Goal: Find contact information: Obtain details needed to contact an individual or organization

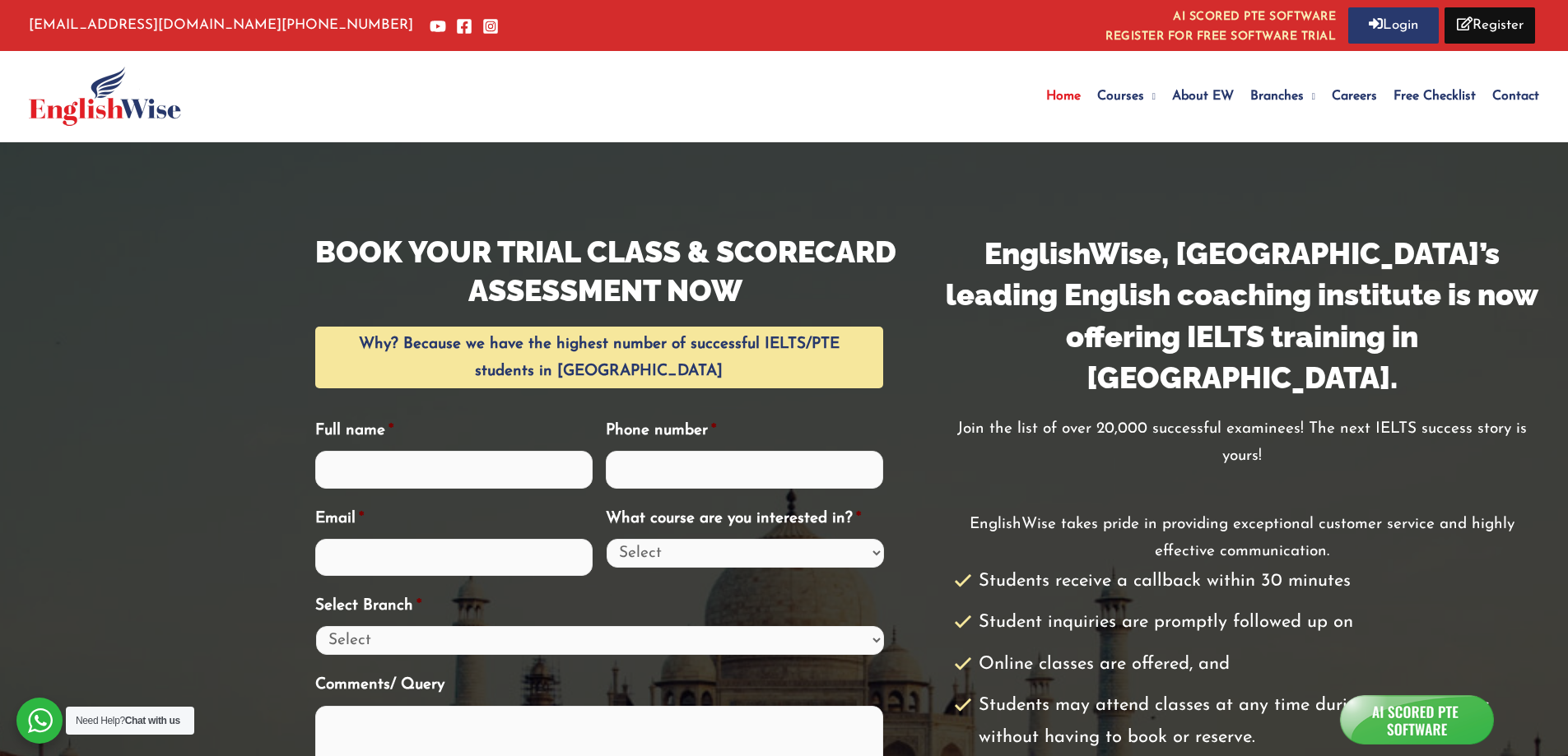
click at [1517, 100] on span "Contact" at bounding box center [1516, 95] width 47 height 13
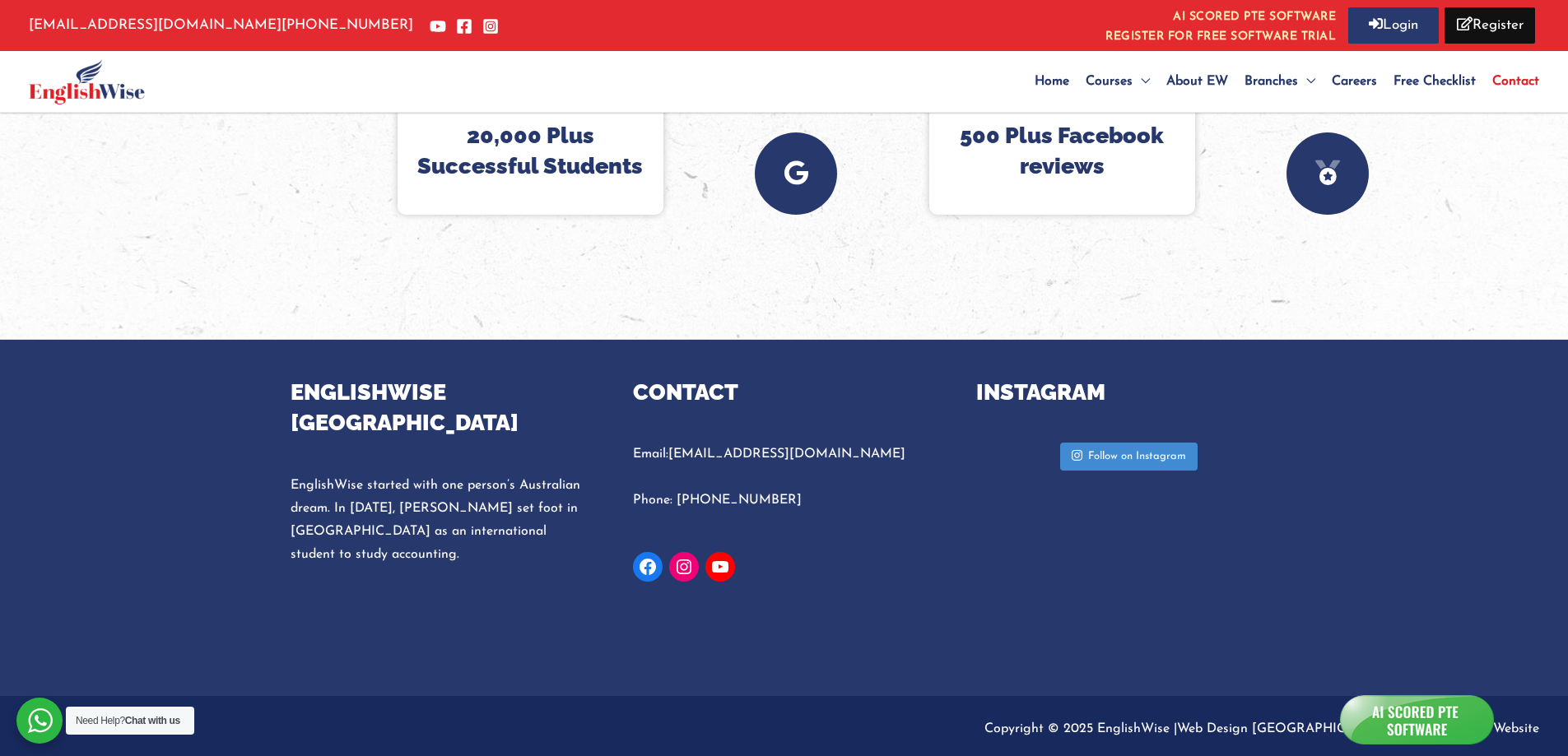
scroll to position [1154, 0]
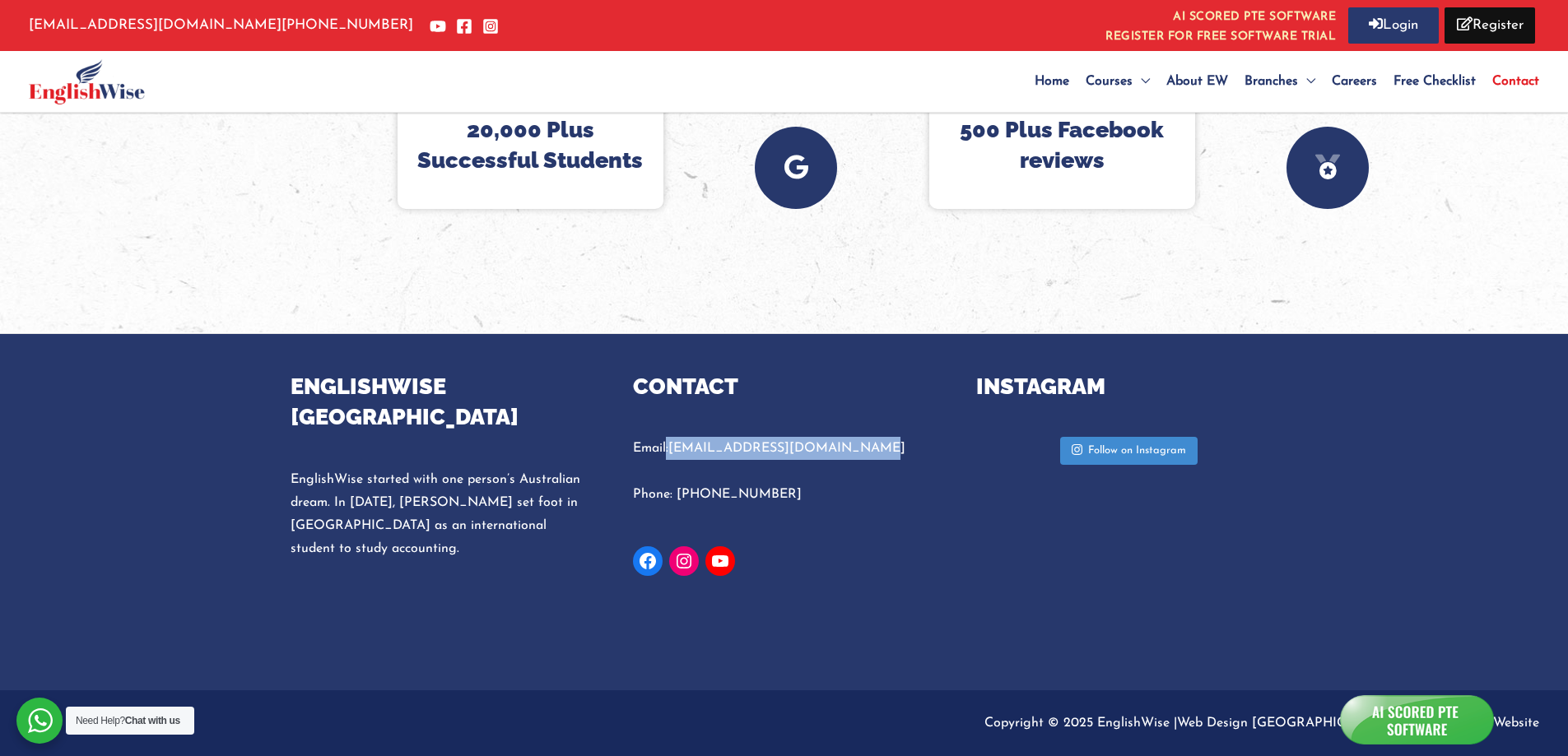
drag, startPoint x: 848, startPoint y: 439, endPoint x: 774, endPoint y: 454, distance: 75.5
click at [670, 443] on p "Email: [EMAIL_ADDRESS][DOMAIN_NAME]" at bounding box center [784, 448] width 302 height 23
drag, startPoint x: 793, startPoint y: 263, endPoint x: 855, endPoint y: 497, distance: 242.1
click at [793, 264] on div at bounding box center [784, 35] width 1568 height 594
click at [647, 561] on icon "Facebook: https://www.facebook.com/englishwiseindia/?ref=pages_you_manage" at bounding box center [648, 561] width 22 height 22
